Goal: Transaction & Acquisition: Subscribe to service/newsletter

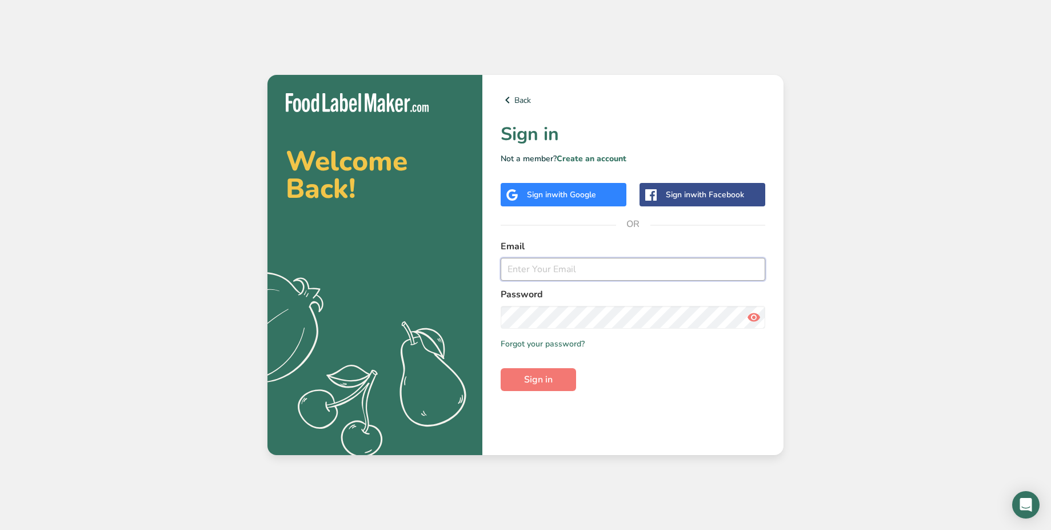
click at [620, 273] on input "email" at bounding box center [633, 269] width 265 height 23
type input "Abdulrahman@foodlabelmaker.com"
click at [551, 370] on button "Sign in" at bounding box center [538, 379] width 75 height 23
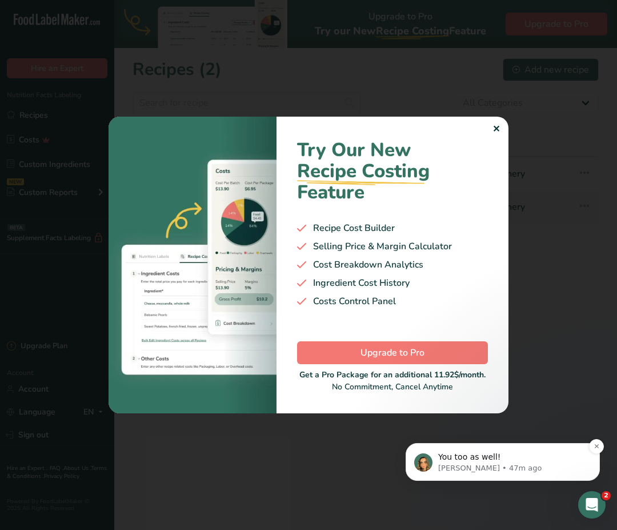
click at [504, 457] on p "You too as well!" at bounding box center [511, 457] width 147 height 11
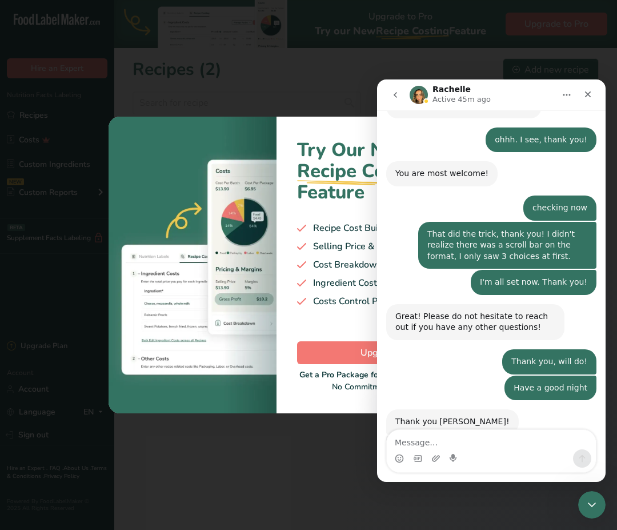
scroll to position [878, 0]
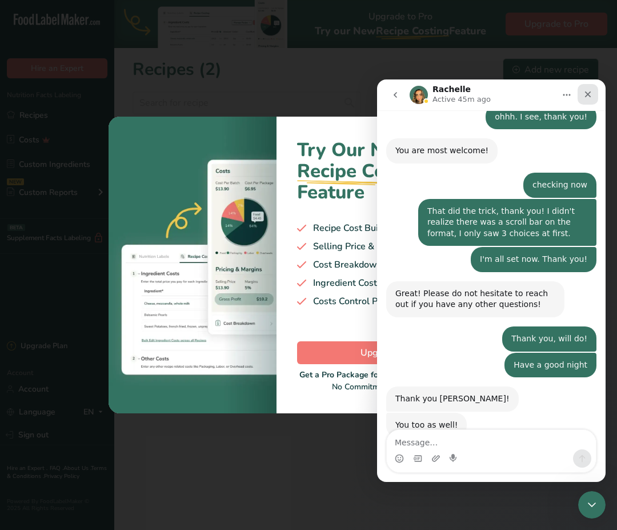
click at [592, 96] on icon "Close" at bounding box center [588, 94] width 9 height 9
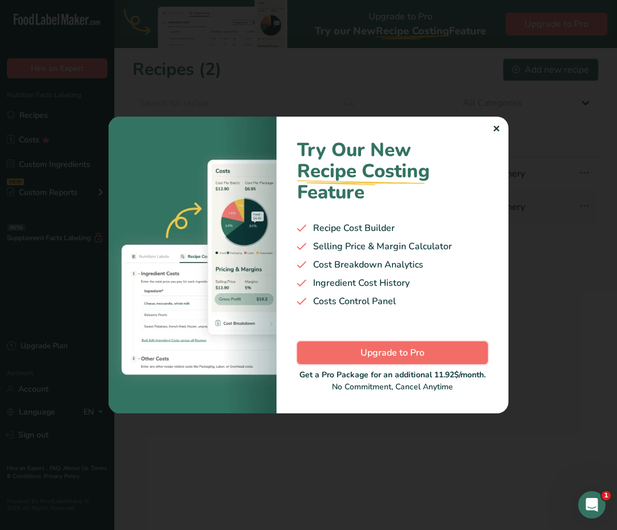
click at [419, 350] on span "Upgrade to Pro" at bounding box center [393, 353] width 64 height 14
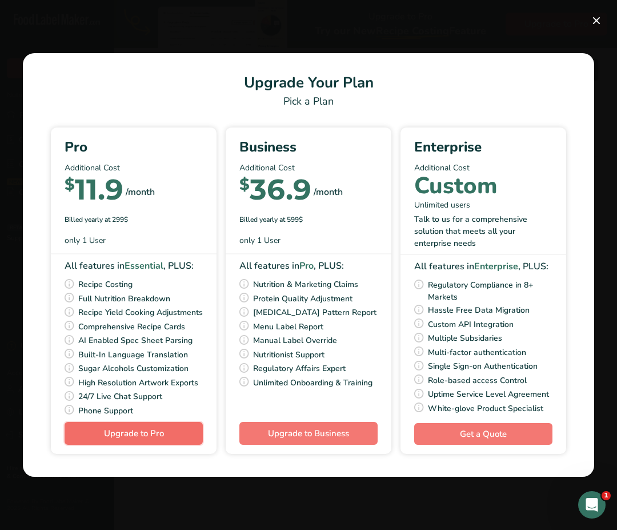
click at [170, 439] on button "Upgrade to Pro" at bounding box center [134, 433] width 138 height 23
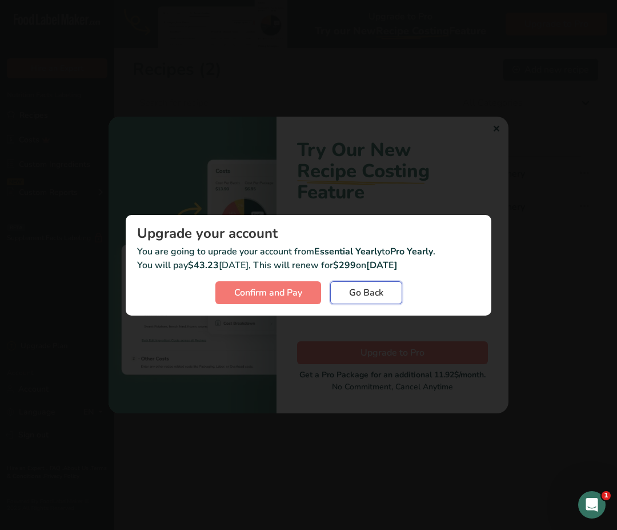
click at [376, 295] on span "Go Back" at bounding box center [366, 293] width 34 height 14
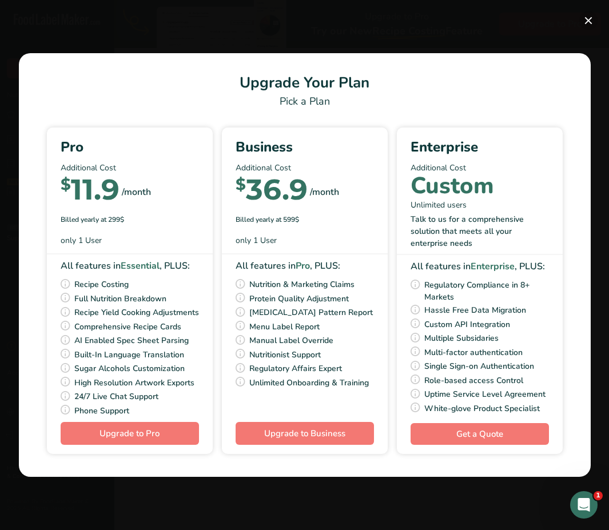
click at [592, 21] on button "Pick Your Pricing Plan Modal" at bounding box center [588, 20] width 18 height 18
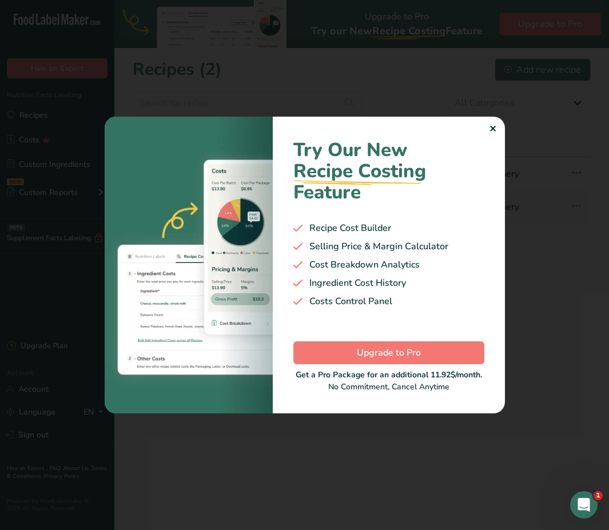
click at [495, 128] on div "✕" at bounding box center [492, 129] width 7 height 14
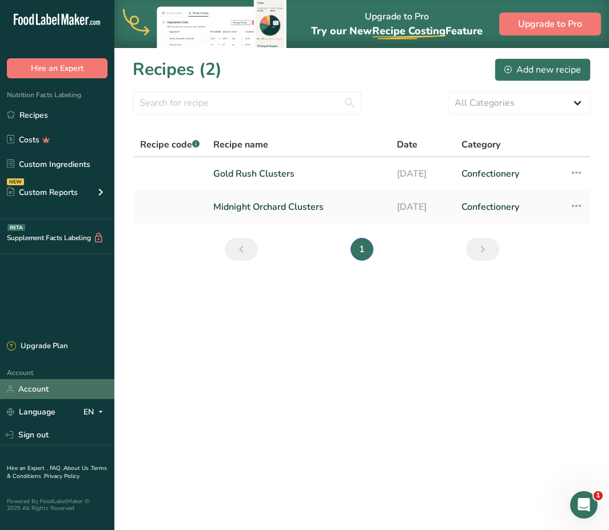
click at [48, 396] on link "Account" at bounding box center [57, 389] width 114 height 20
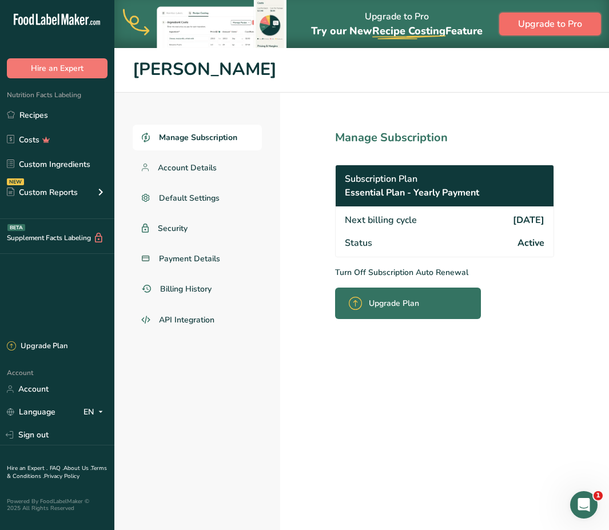
click at [538, 28] on span "Upgrade to Pro" at bounding box center [550, 24] width 64 height 14
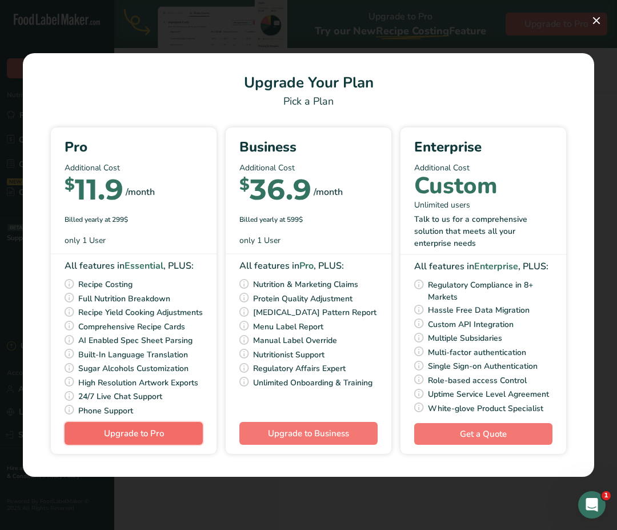
click at [161, 439] on span "Upgrade to Pro" at bounding box center [134, 433] width 60 height 11
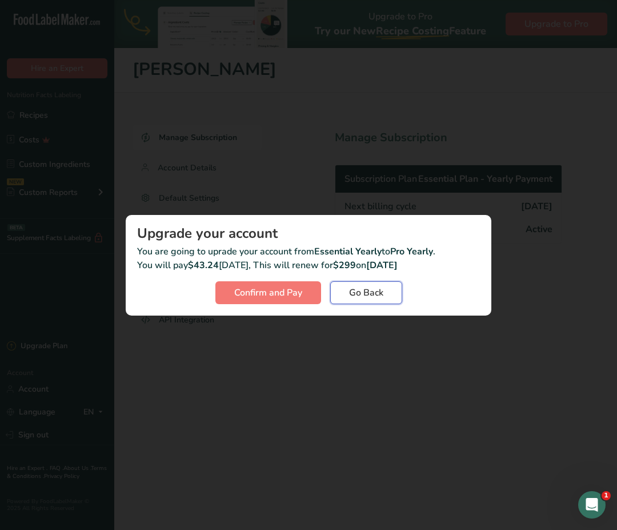
click at [376, 287] on span "Go Back" at bounding box center [366, 293] width 34 height 14
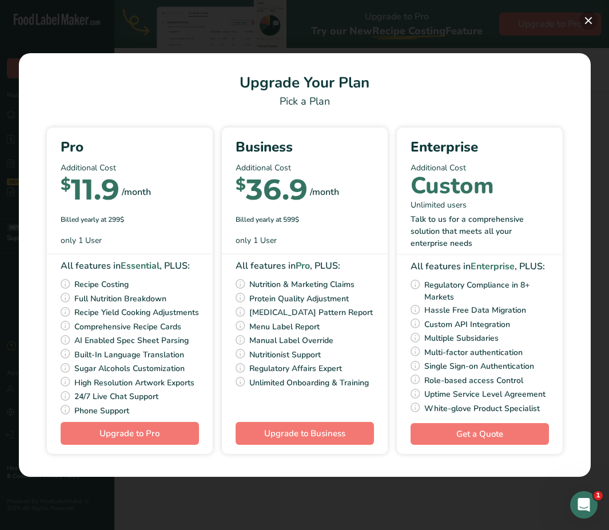
click at [590, 26] on button "Pick Your Pricing Plan Modal" at bounding box center [588, 20] width 18 height 18
